Goal: Task Accomplishment & Management: Use online tool/utility

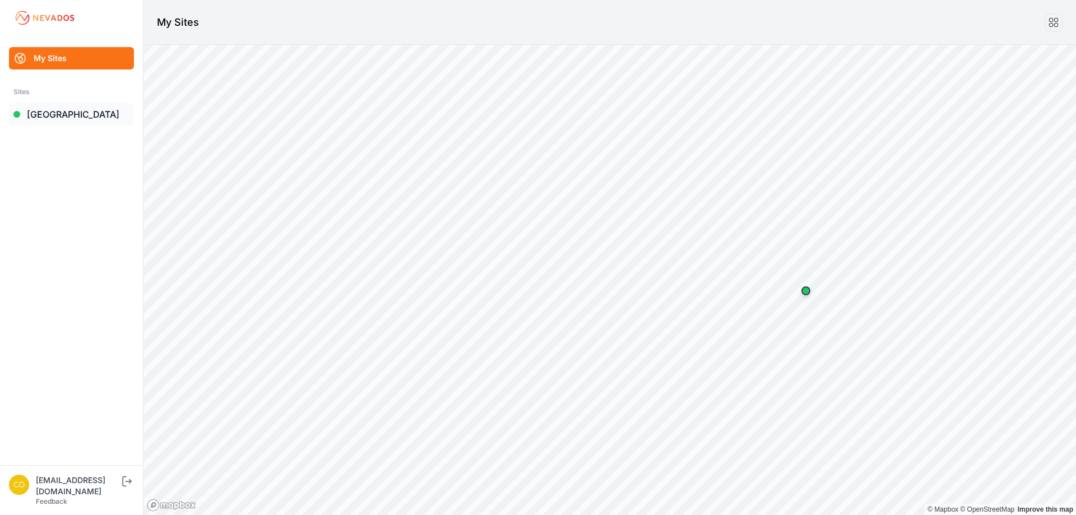
click at [60, 116] on link "[GEOGRAPHIC_DATA]" at bounding box center [71, 114] width 125 height 22
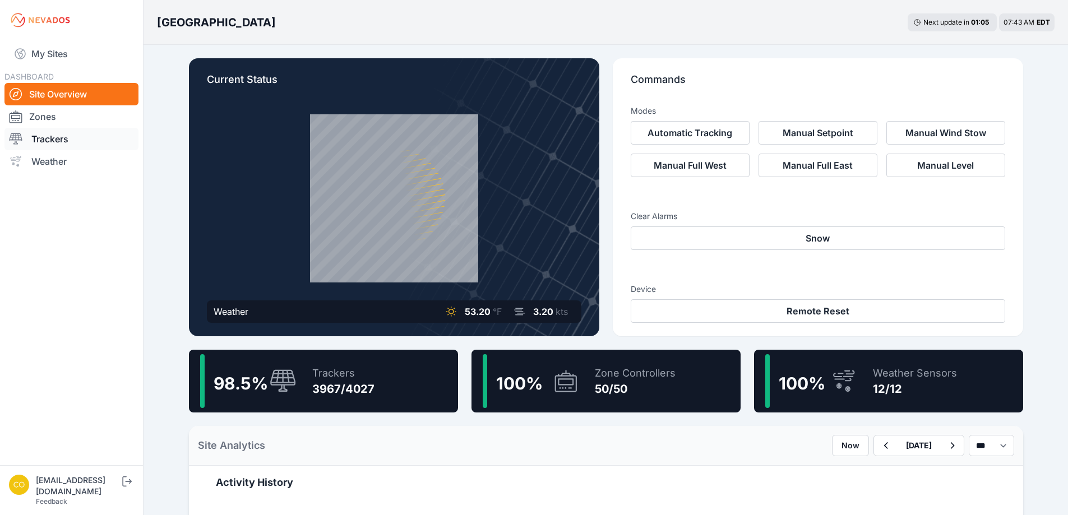
click at [51, 144] on link "Trackers" at bounding box center [71, 139] width 134 height 22
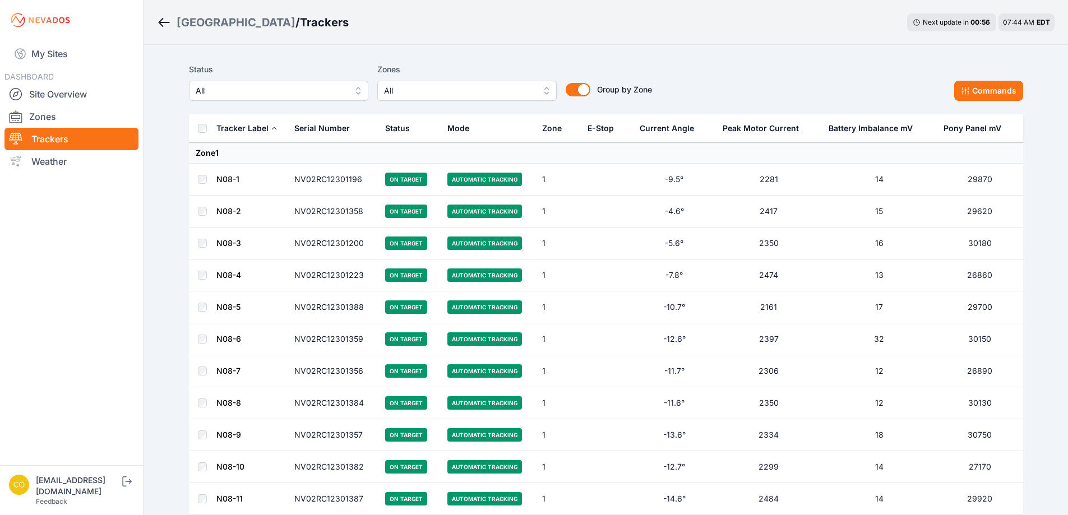
click at [544, 98] on button "All" at bounding box center [466, 91] width 179 height 20
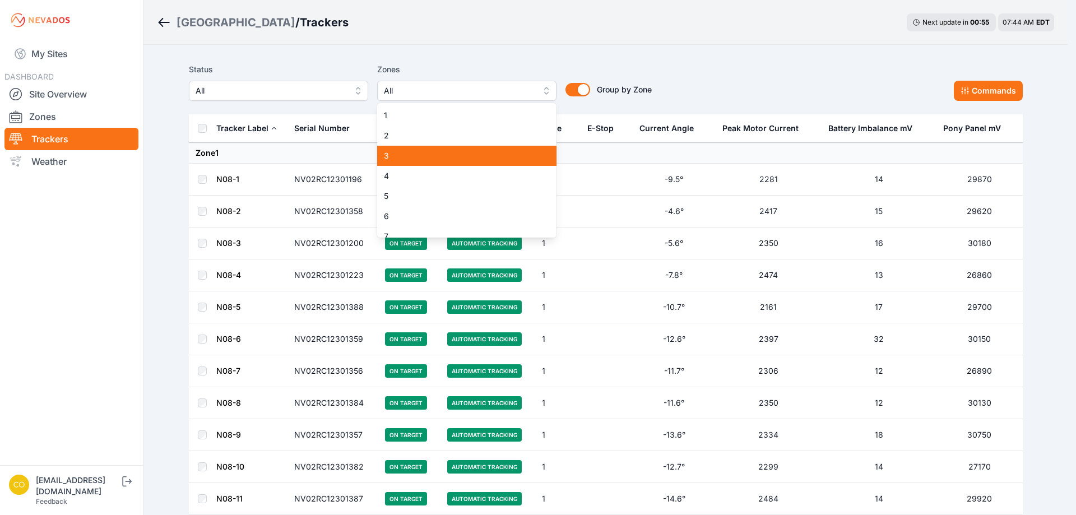
click at [424, 161] on span "3" at bounding box center [460, 155] width 152 height 11
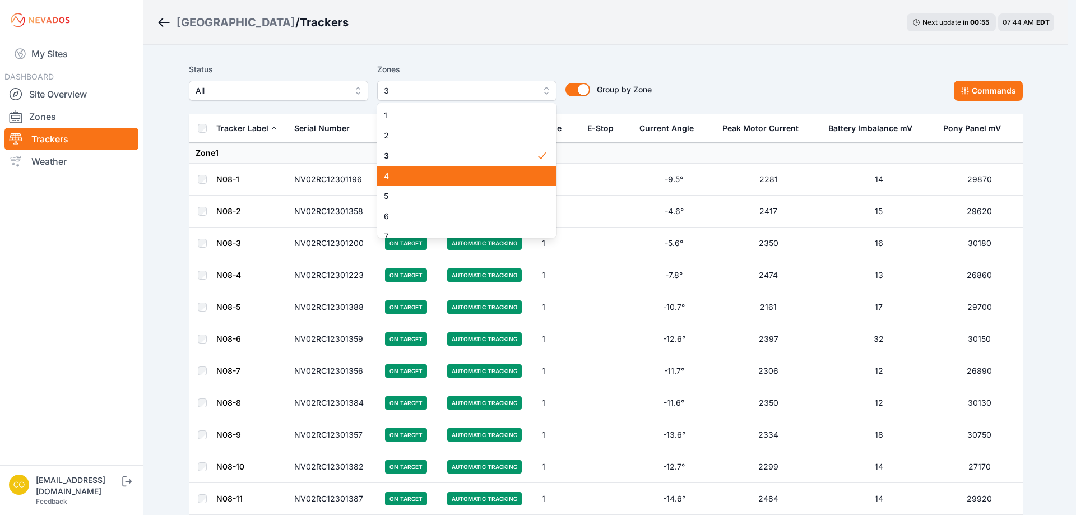
click at [410, 174] on span "4" at bounding box center [460, 175] width 152 height 11
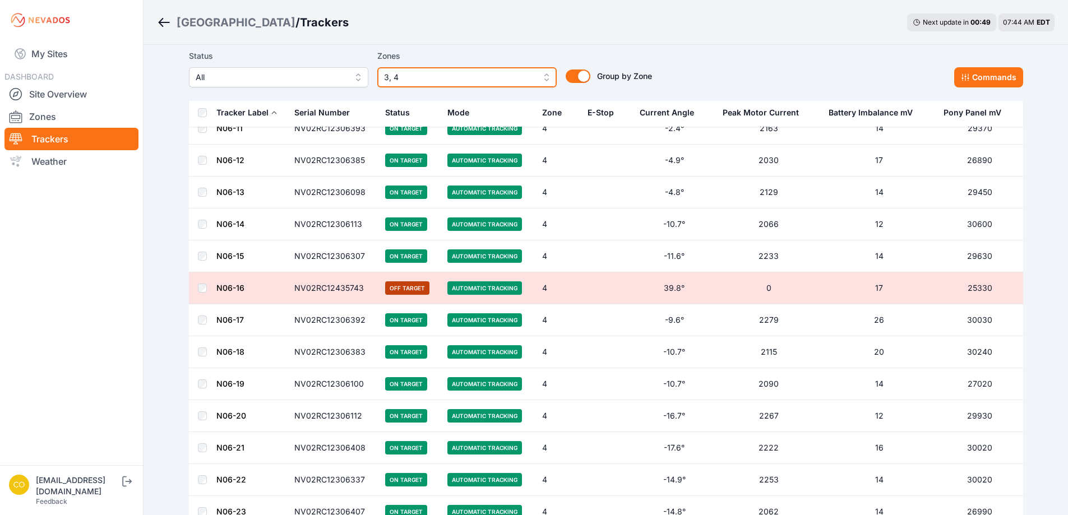
scroll to position [6189, 0]
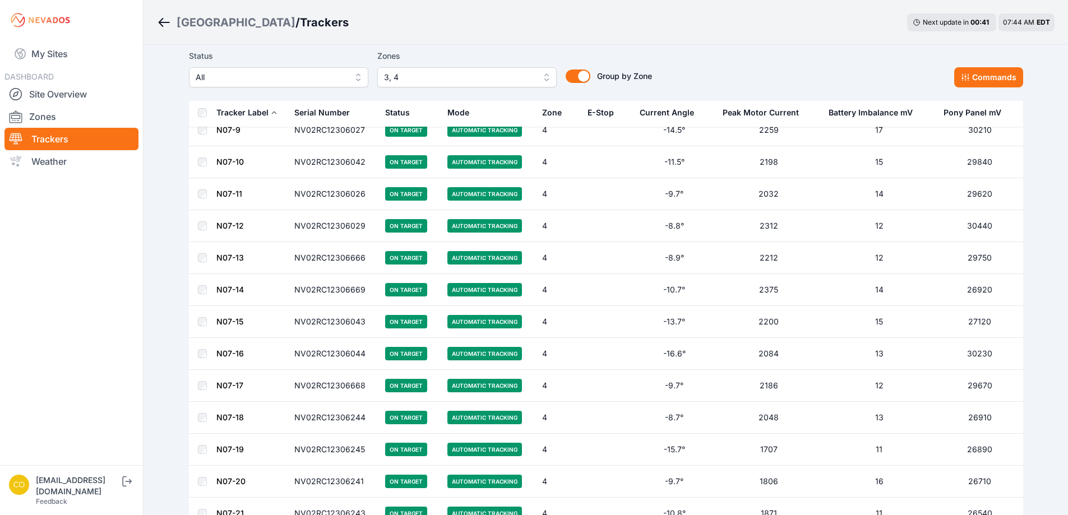
scroll to position [6876, 0]
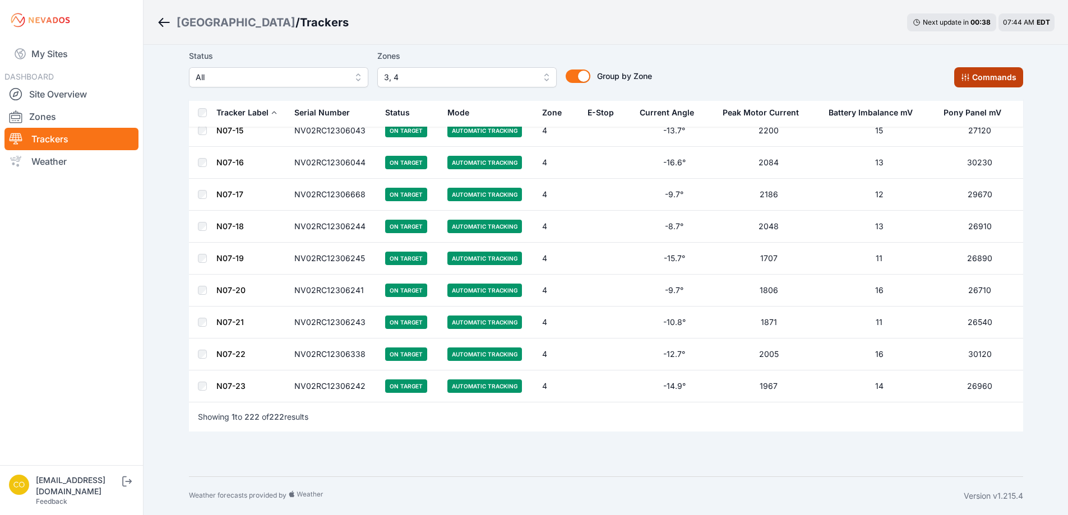
click at [971, 81] on button "Commands" at bounding box center [988, 77] width 69 height 20
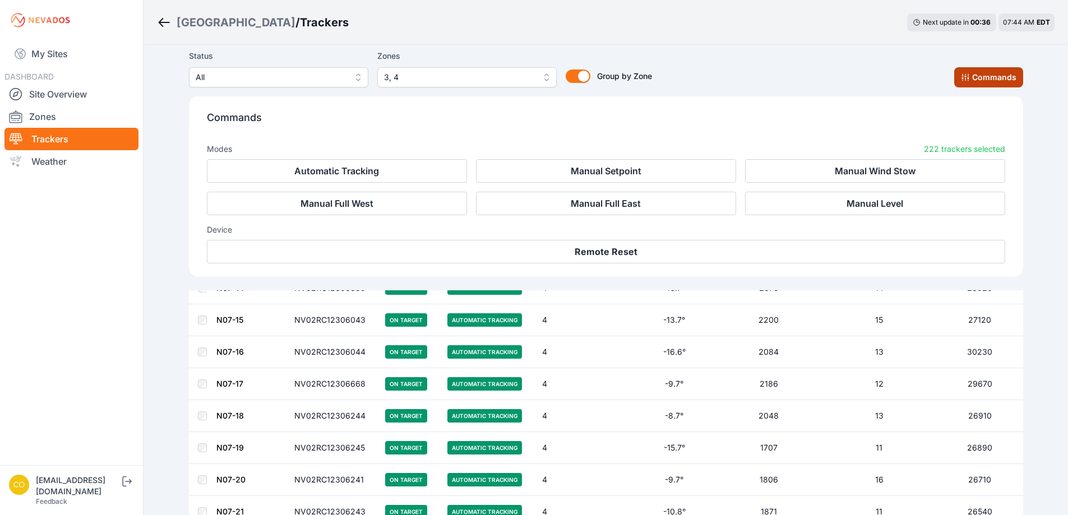
scroll to position [7065, 0]
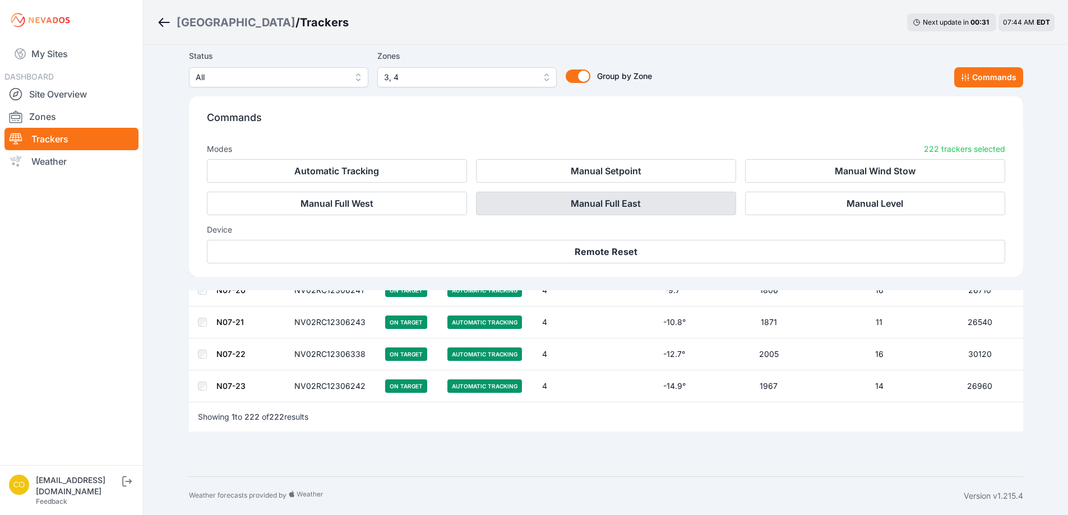
click at [531, 209] on button "Manual Full East" at bounding box center [606, 204] width 260 height 24
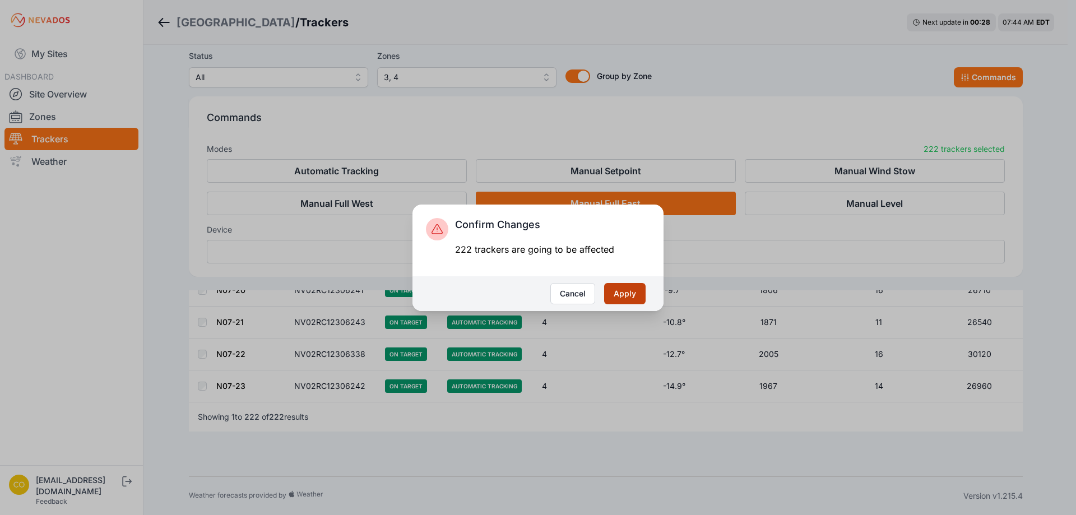
click at [628, 295] on button "Apply" at bounding box center [624, 293] width 41 height 21
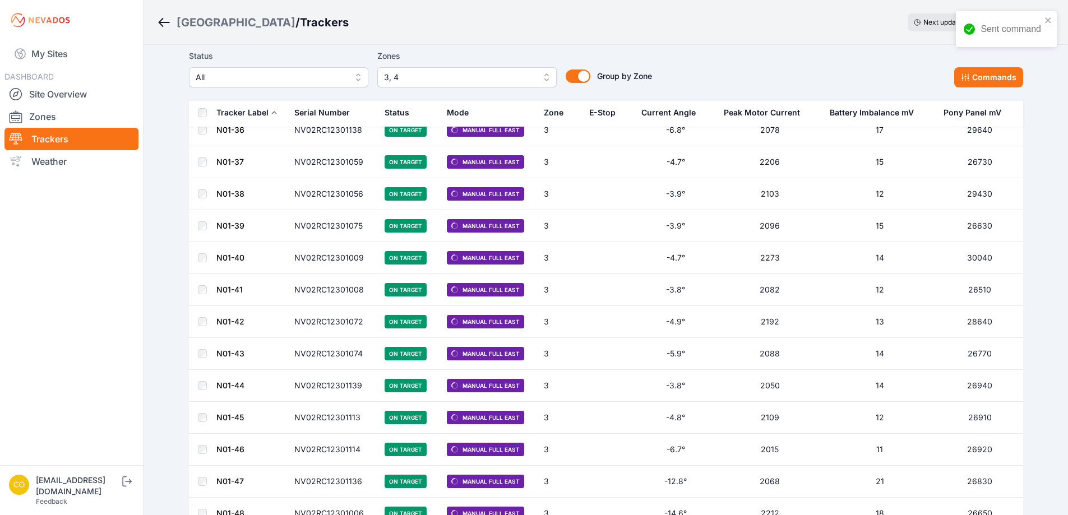
scroll to position [1233, 0]
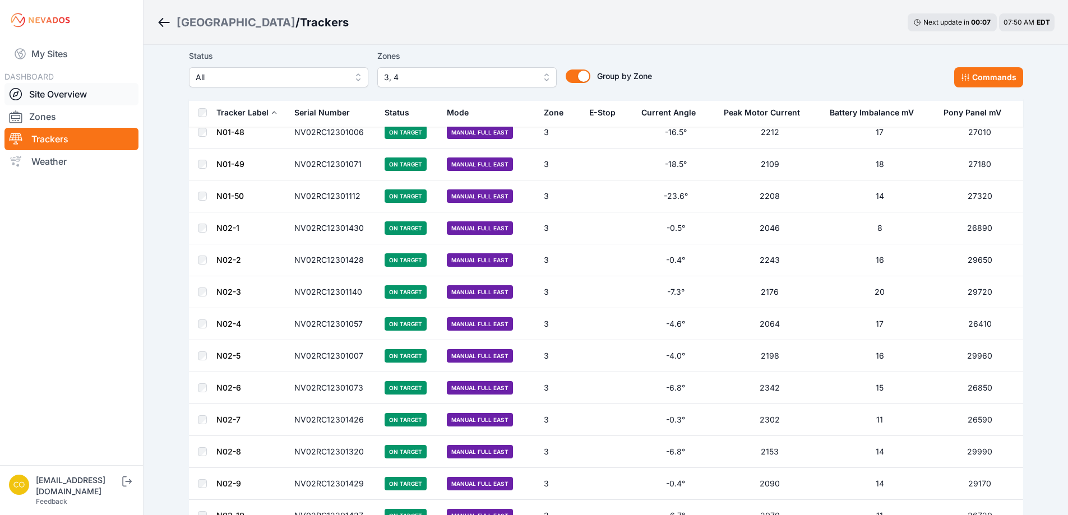
scroll to position [1402, 0]
